Goal: Information Seeking & Learning: Understand process/instructions

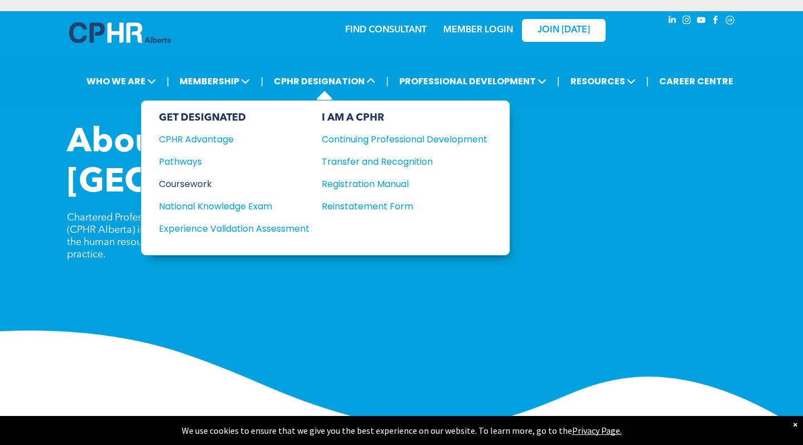
click at [197, 181] on div "Coursework" at bounding box center [227, 184] width 136 height 14
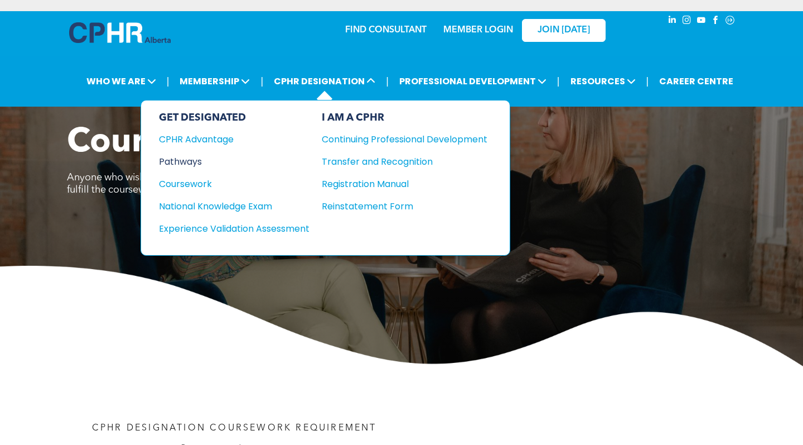
click at [200, 165] on div "Pathways" at bounding box center [227, 162] width 136 height 14
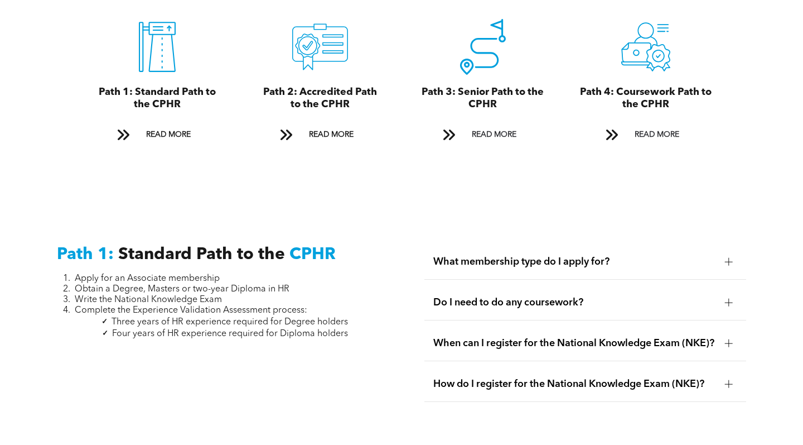
scroll to position [1303, 0]
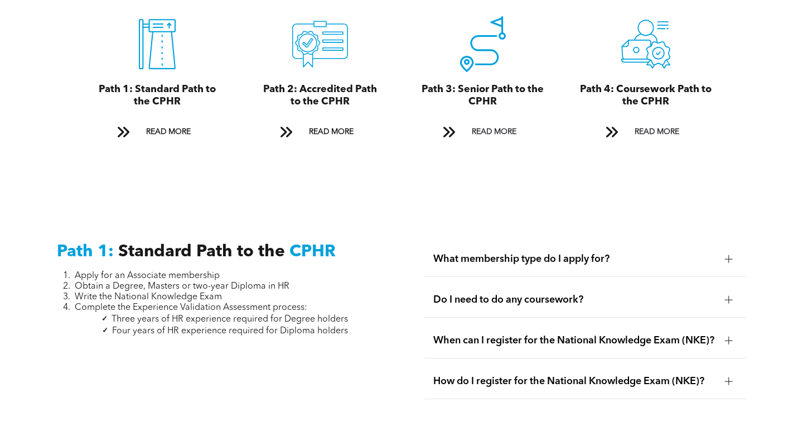
click at [647, 296] on div "Do I need to do any coursework?" at bounding box center [585, 299] width 321 height 35
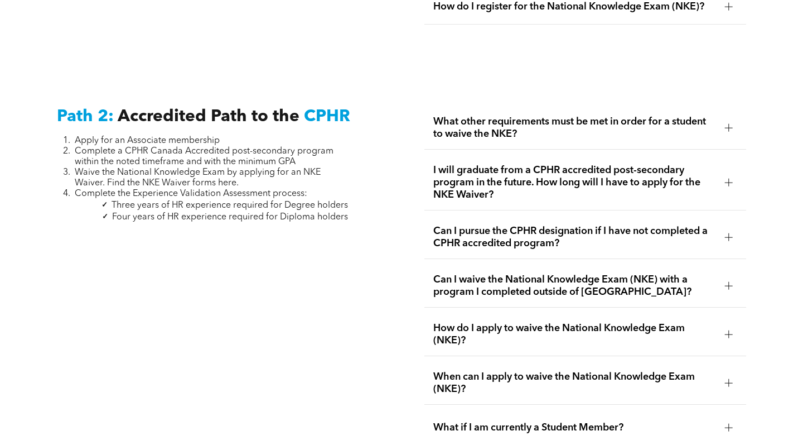
scroll to position [1728, 0]
click at [558, 291] on span "Can I waive the National Knowledge Exam (NKE) with a program I completed outsid…" at bounding box center [574, 285] width 282 height 25
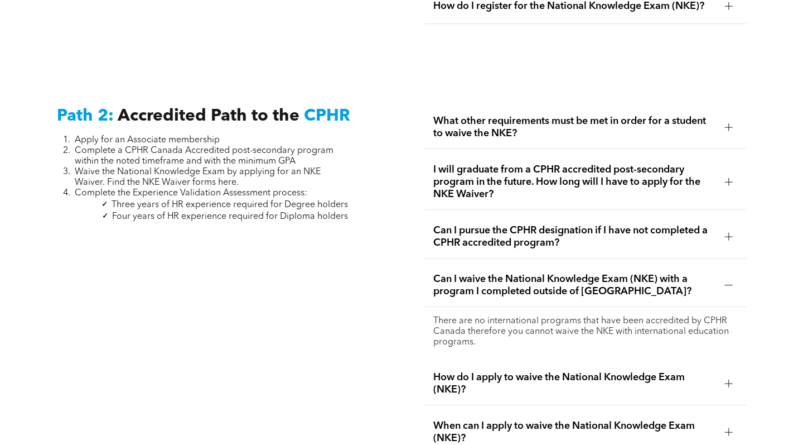
click at [558, 291] on span "Can I waive the National Knowledge Exam (NKE) with a program I completed outsid…" at bounding box center [574, 285] width 282 height 25
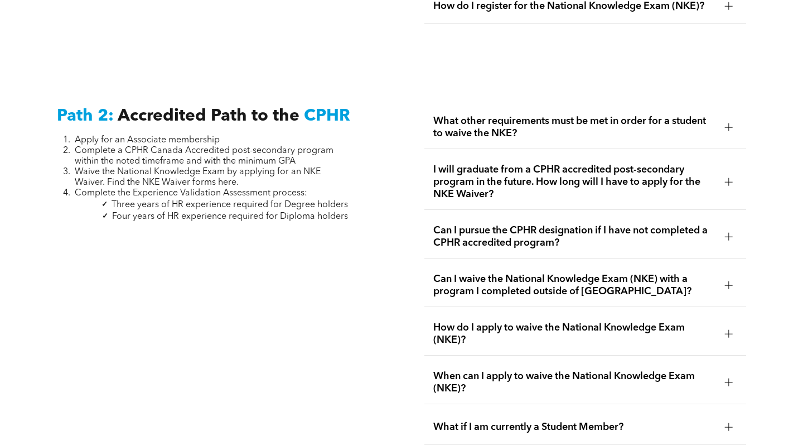
click at [563, 335] on span "How do I apply to waive the National Knowledge Exam (NKE)?" at bounding box center [574, 333] width 282 height 25
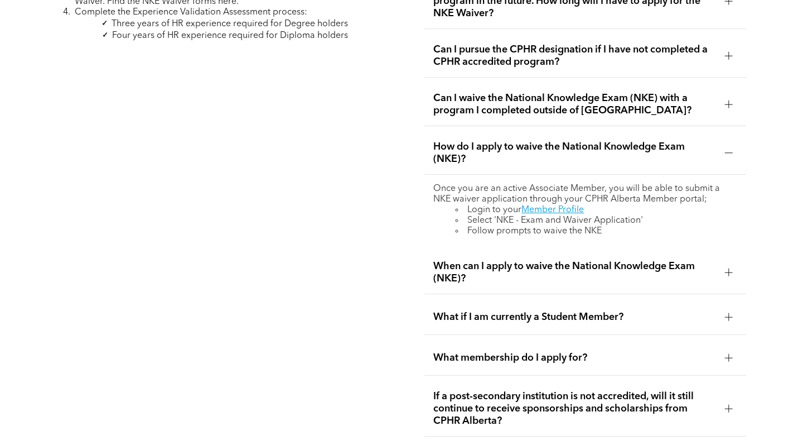
scroll to position [1916, 0]
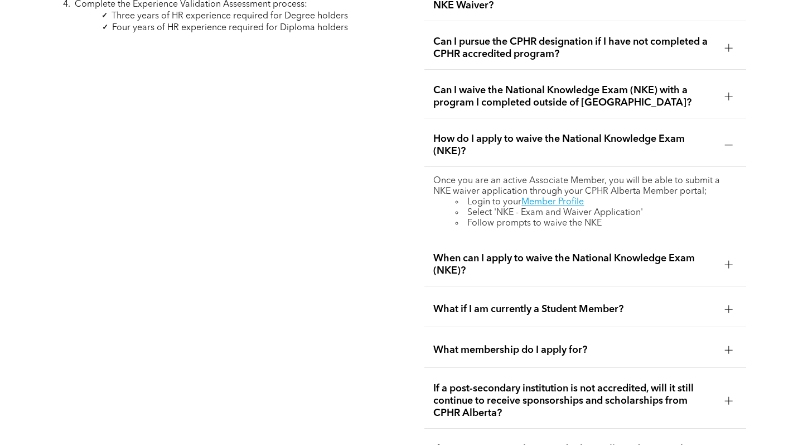
click at [510, 312] on span "What if I am currently a Student Member?" at bounding box center [574, 309] width 282 height 12
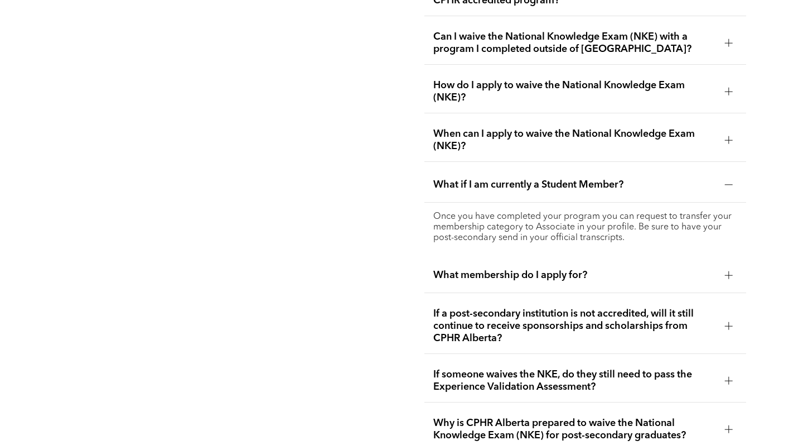
scroll to position [1972, 0]
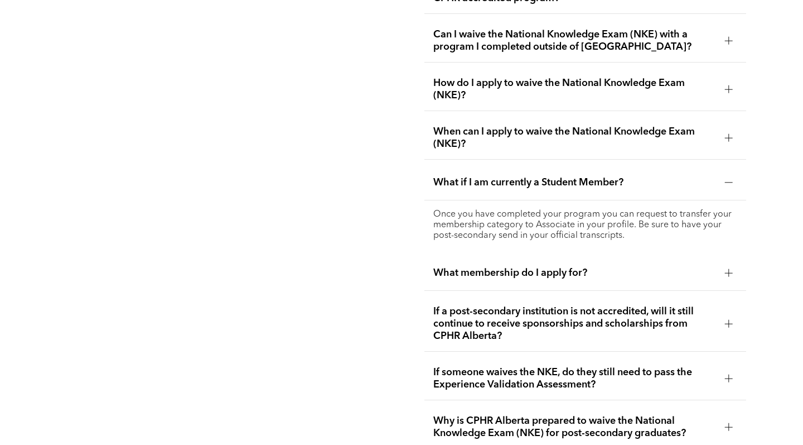
click at [455, 300] on div "If a post-secondary institution is not accredited, will it still continue to re…" at bounding box center [585, 323] width 321 height 55
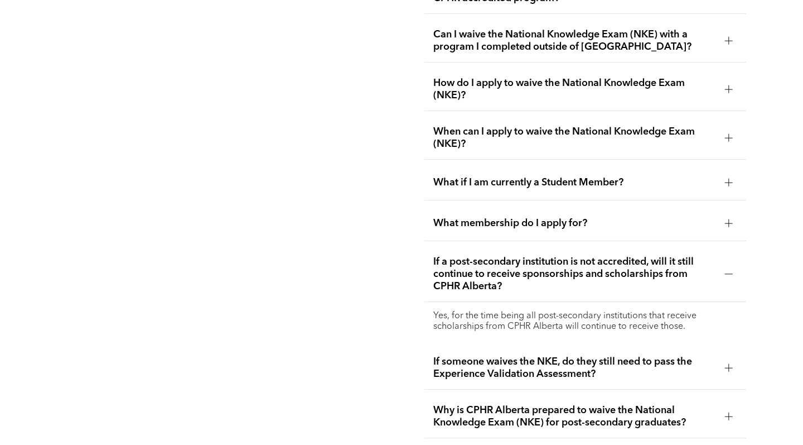
click at [489, 355] on span "If someone waives the NKE, do they still need to pass the Experience Validation…" at bounding box center [574, 367] width 282 height 25
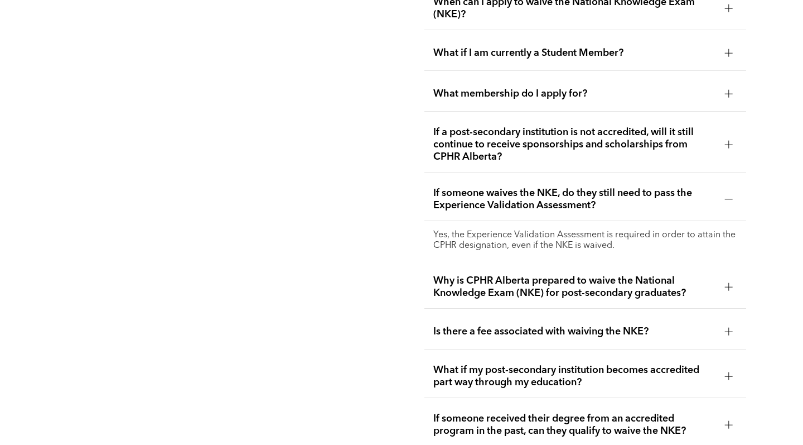
scroll to position [2106, 0]
